Goal: Task Accomplishment & Management: Manage account settings

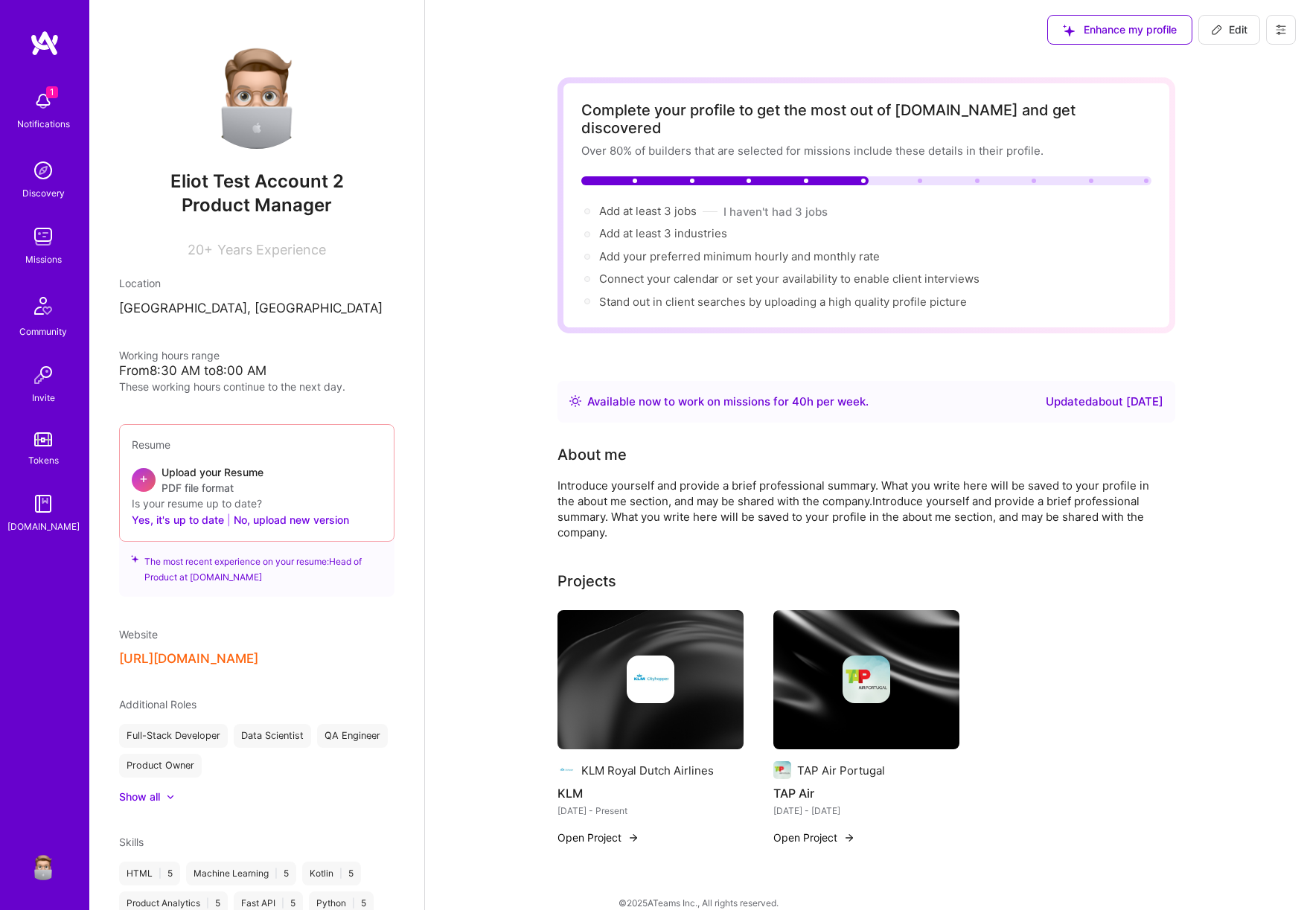
click at [1272, 28] on button at bounding box center [1281, 30] width 30 height 30
click at [1215, 61] on button "Settings" at bounding box center [1240, 64] width 112 height 38
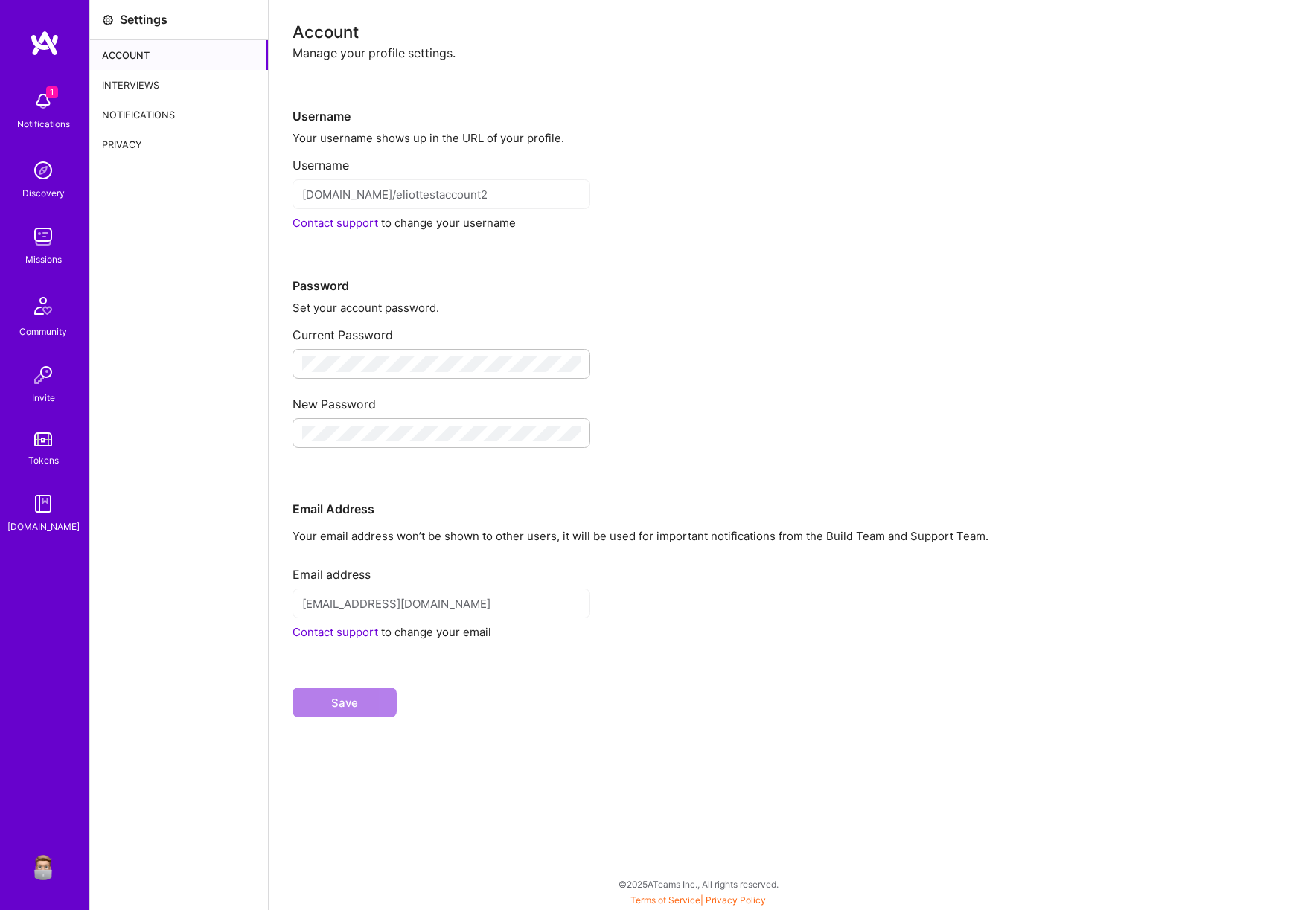
click at [147, 77] on div "Interviews" at bounding box center [179, 85] width 178 height 30
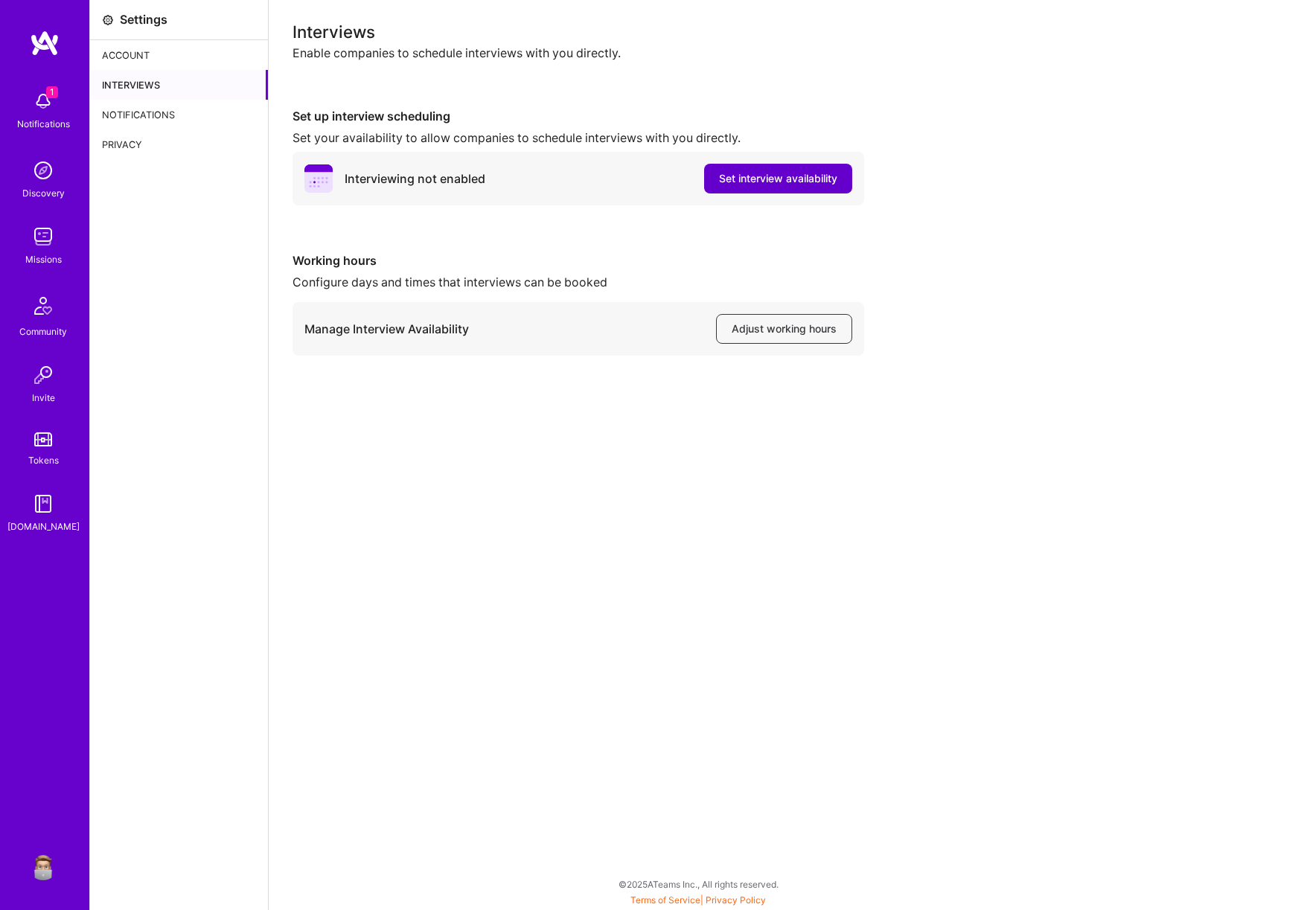
click at [791, 182] on span "Set interview availability" at bounding box center [778, 178] width 118 height 15
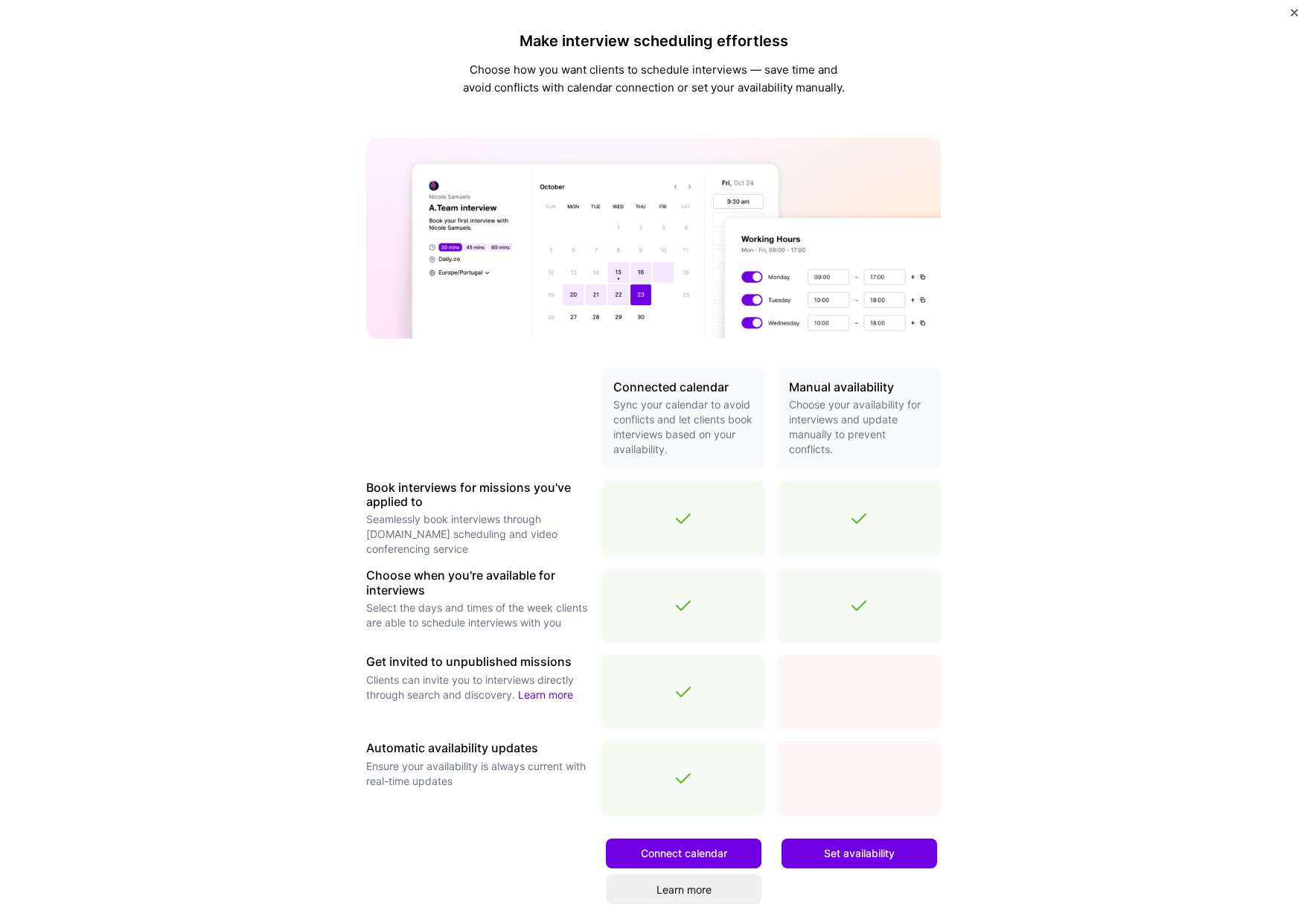
scroll to position [1, 0]
click at [667, 850] on span "Connect calendar" at bounding box center [684, 852] width 86 height 15
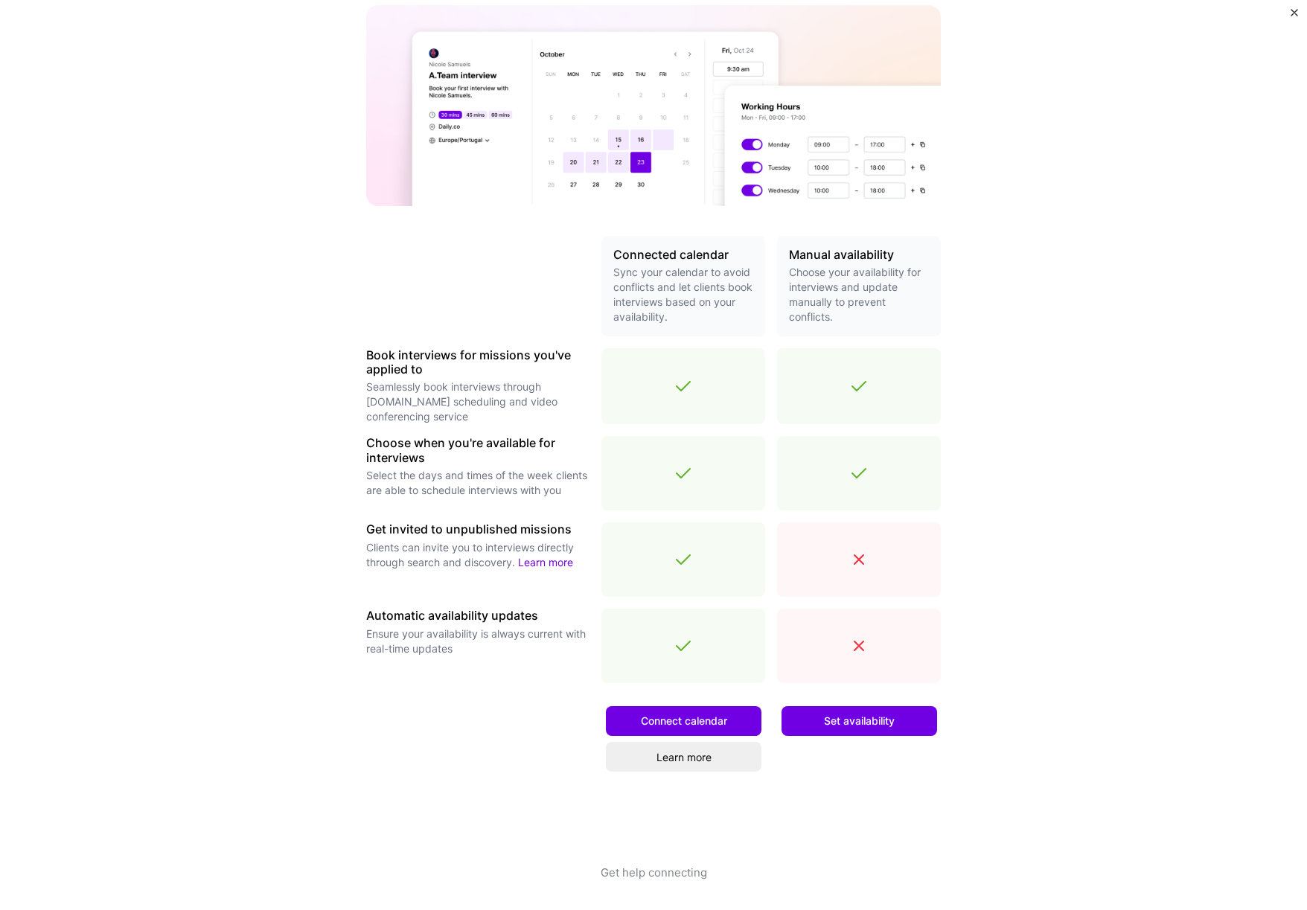
scroll to position [0, 0]
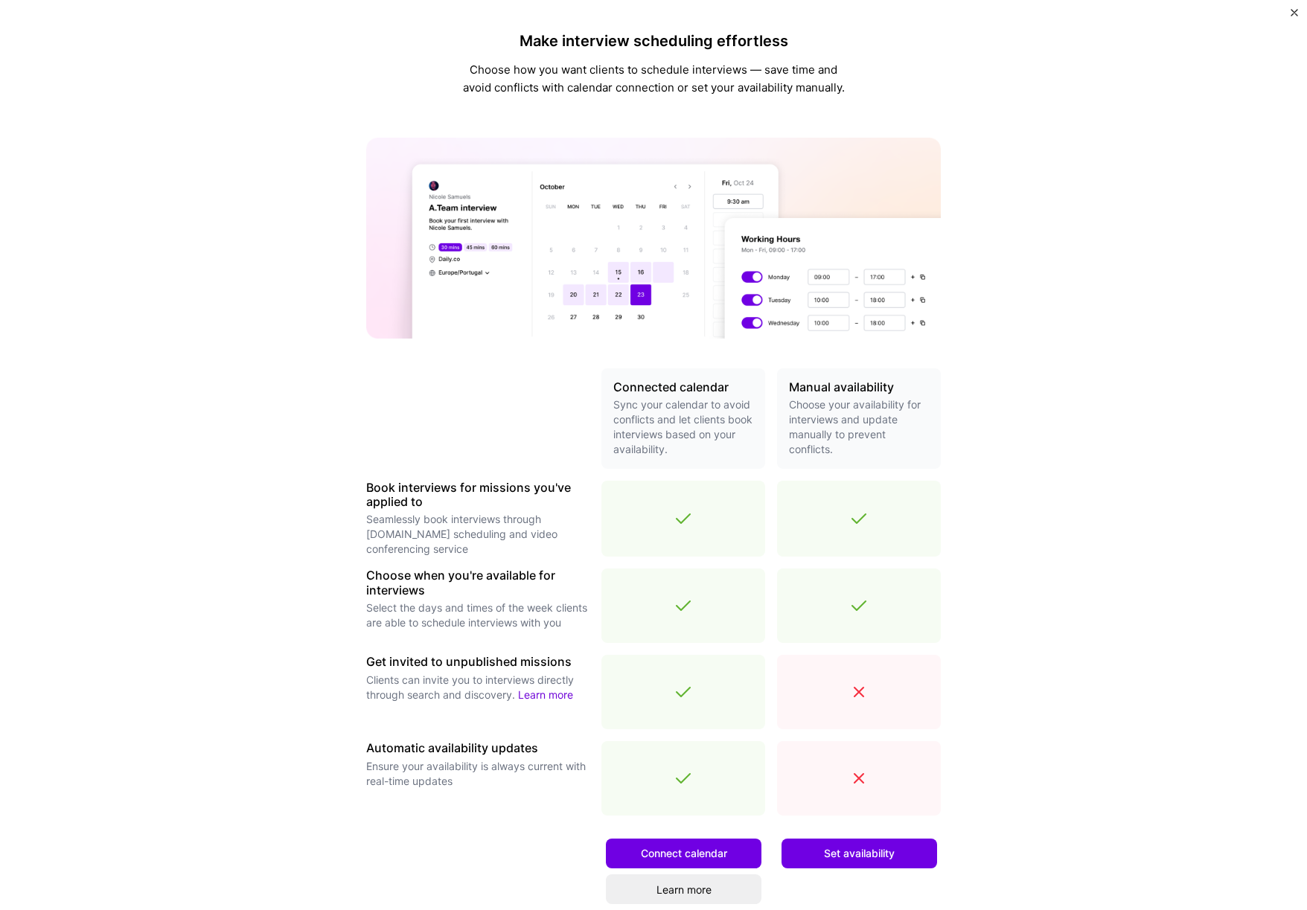
click at [1291, 10] on img "Close" at bounding box center [1293, 12] width 7 height 7
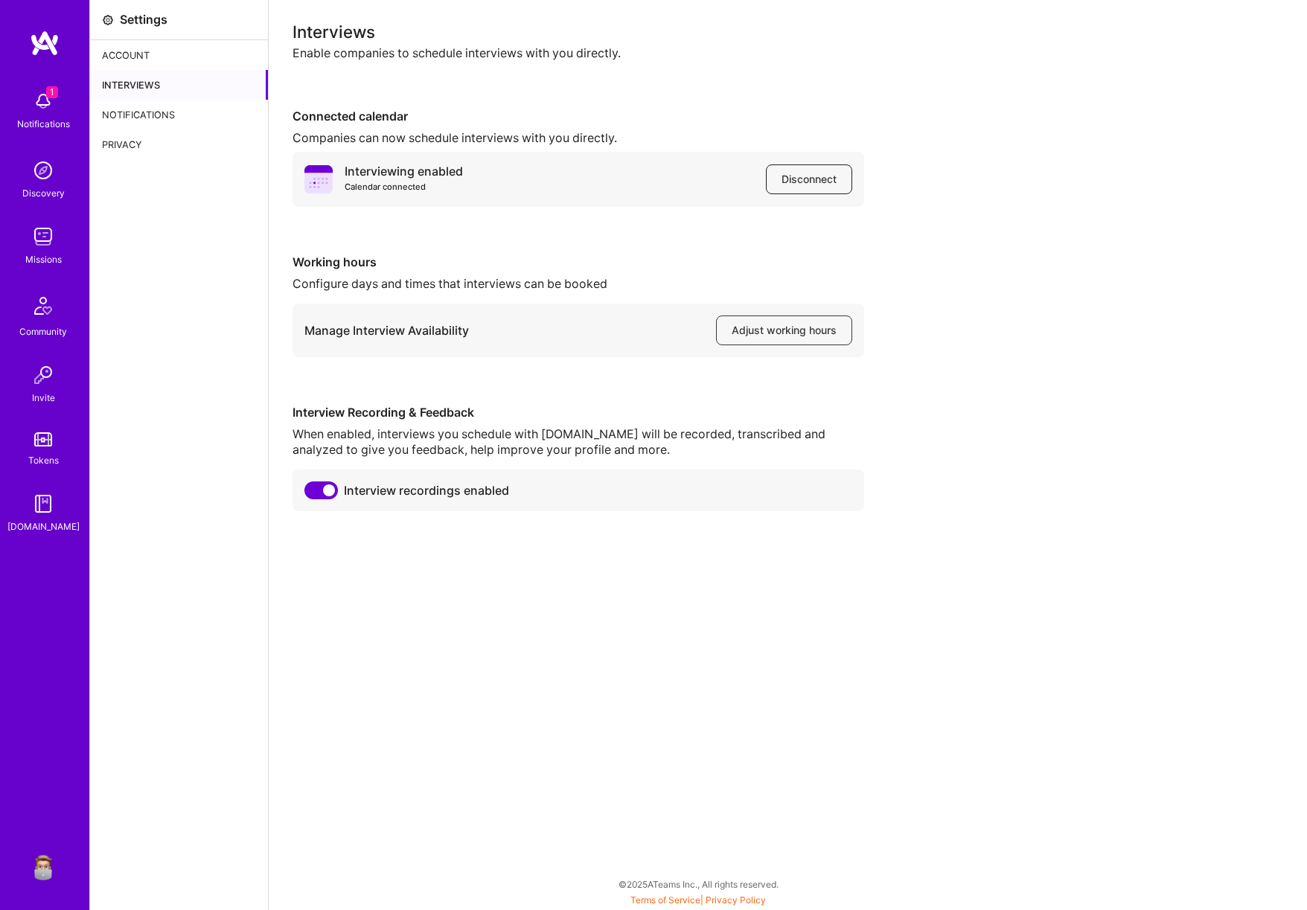
click at [821, 173] on span "Disconnect" at bounding box center [808, 179] width 55 height 15
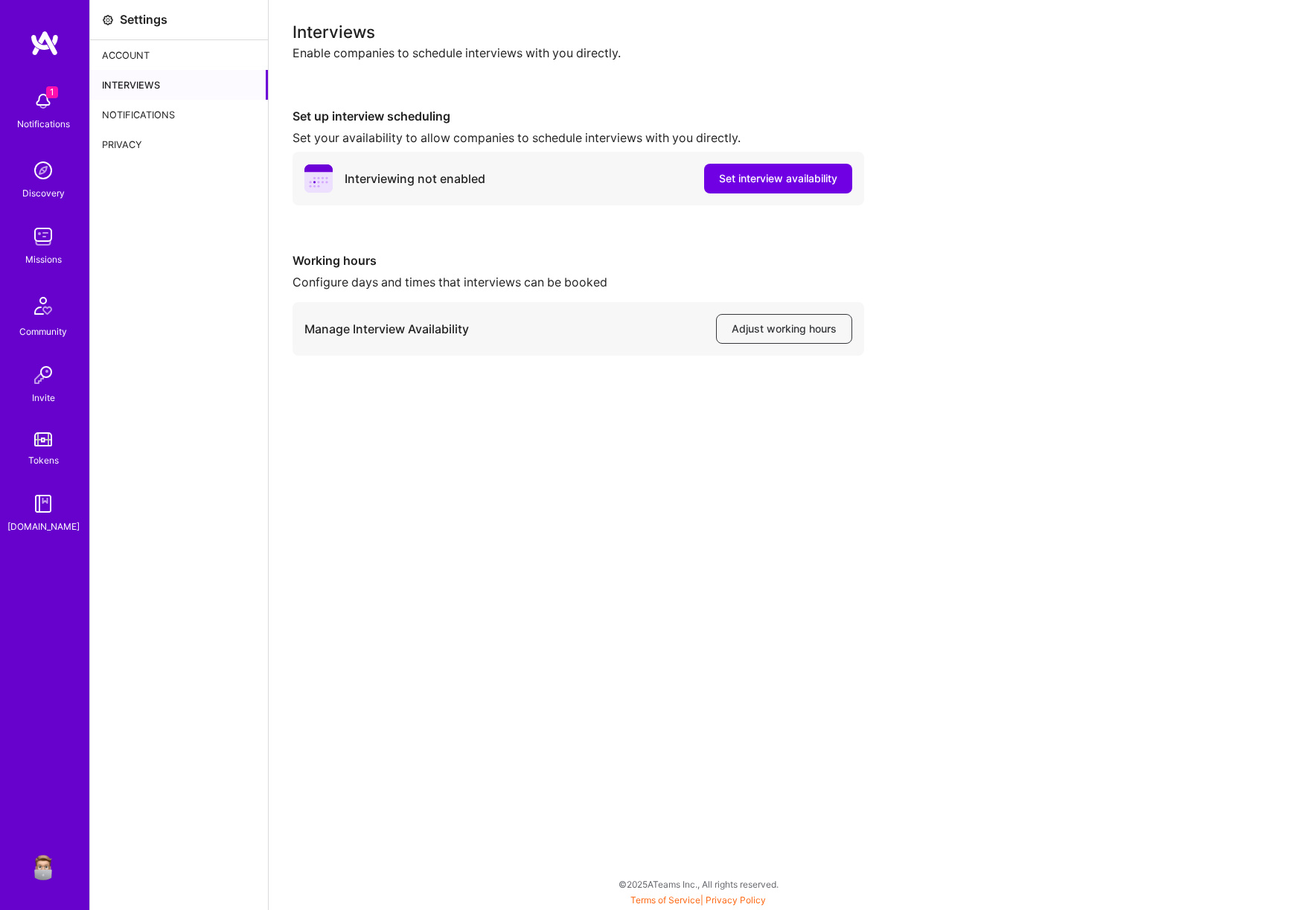
drag, startPoint x: 999, startPoint y: 164, endPoint x: 908, endPoint y: 80, distance: 123.2
click at [999, 164] on div "Set up interview scheduling Set your availability to allow companies to schedul…" at bounding box center [787, 157] width 991 height 97
click at [783, 326] on span "Adjust working hours" at bounding box center [784, 328] width 105 height 15
